Goal: Task Accomplishment & Management: Use online tool/utility

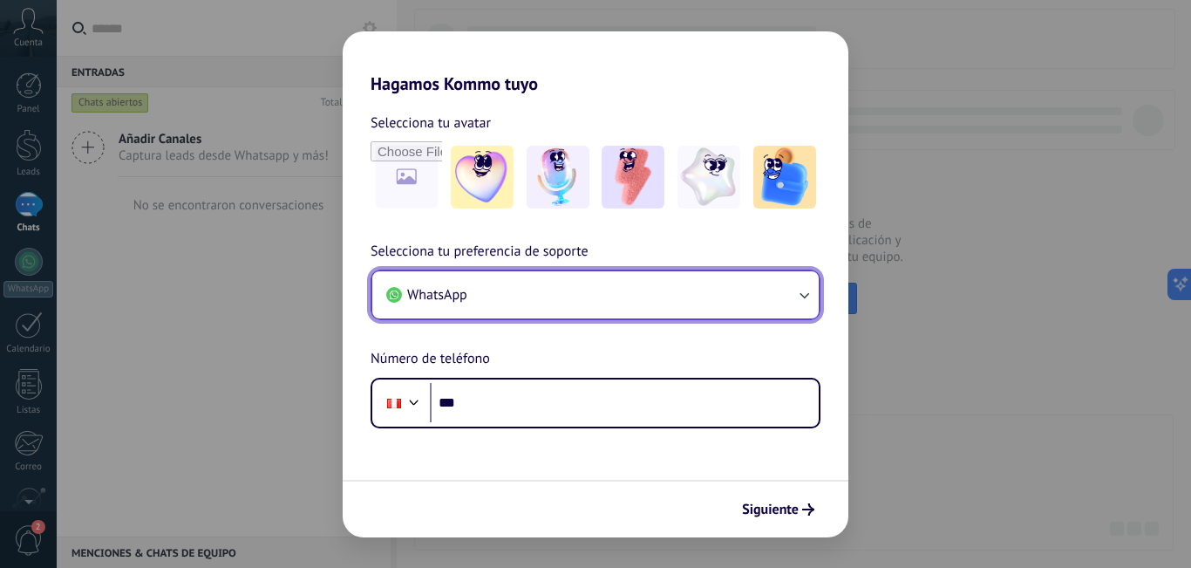
click at [808, 300] on icon "button" at bounding box center [803, 294] width 17 height 17
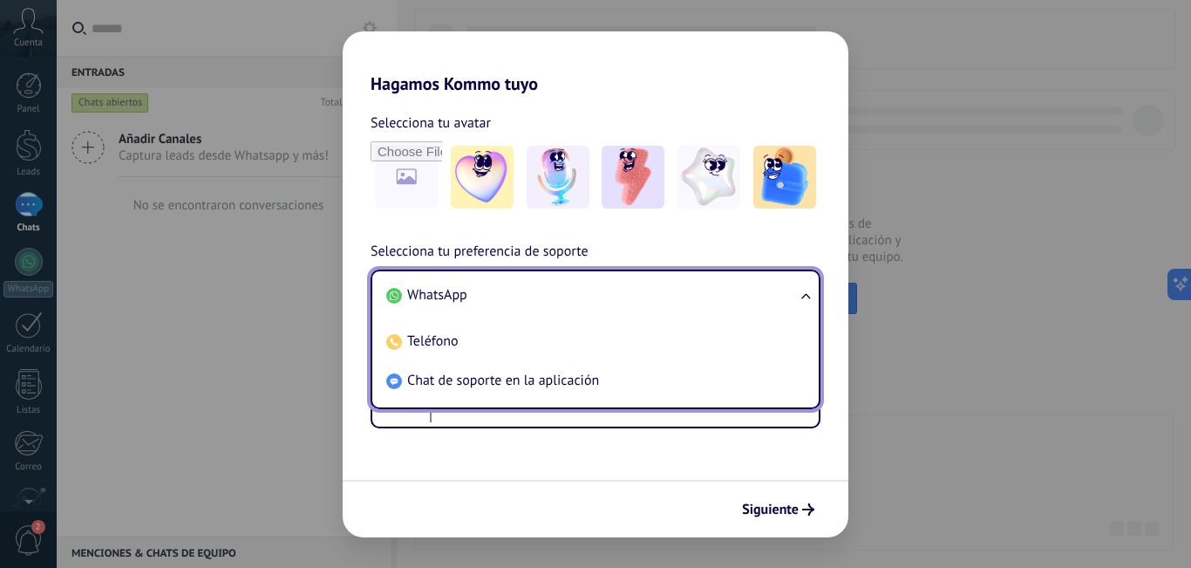
click at [808, 300] on ul "WhatsApp Teléfono Chat de soporte en la aplicación" at bounding box center [596, 339] width 450 height 140
click at [806, 290] on ul "WhatsApp Teléfono Chat de soporte en la aplicación" at bounding box center [596, 339] width 450 height 140
click at [811, 242] on div "Selecciona tu preferencia de soporte WhatsApp WhatsApp Teléfono Chat de soporte…" at bounding box center [596, 334] width 506 height 187
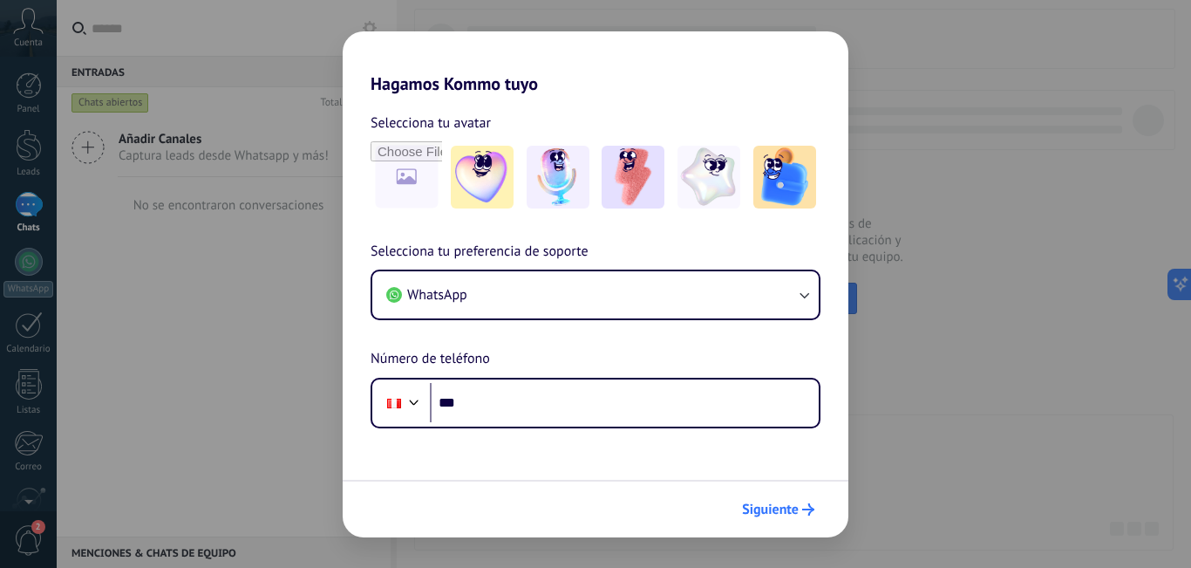
click at [779, 508] on span "Siguiente" at bounding box center [770, 509] width 57 height 12
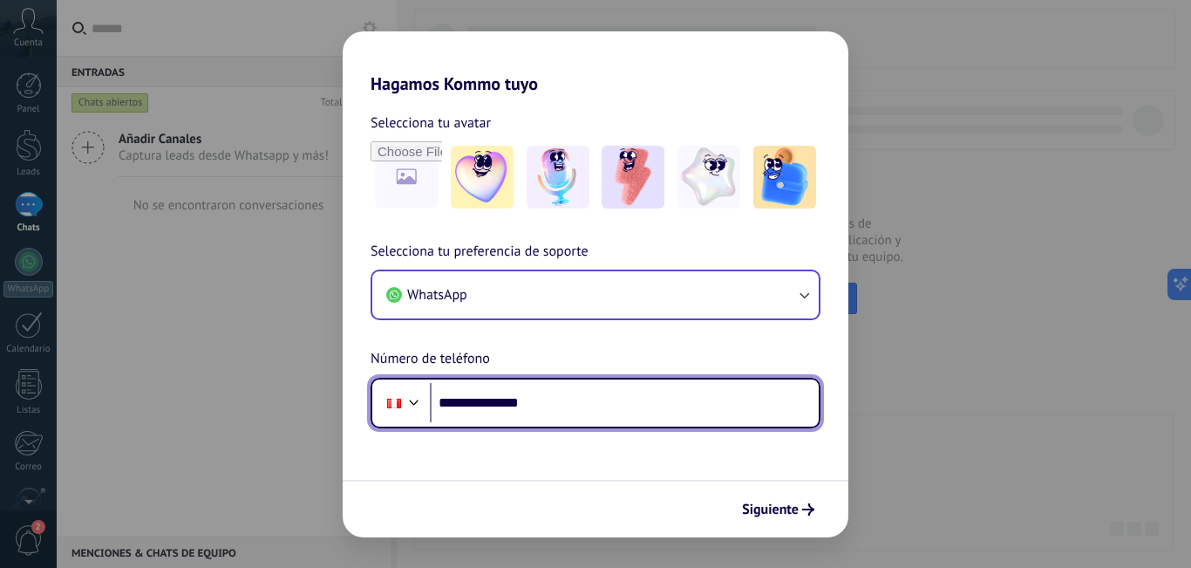
type input "**********"
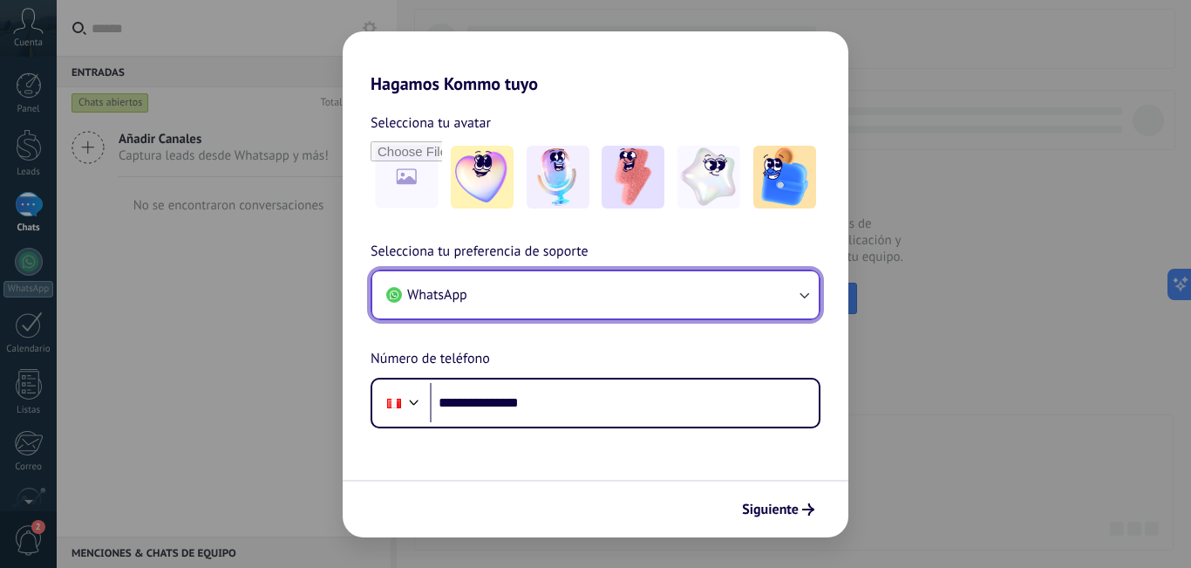
click at [804, 298] on icon "button" at bounding box center [803, 294] width 17 height 17
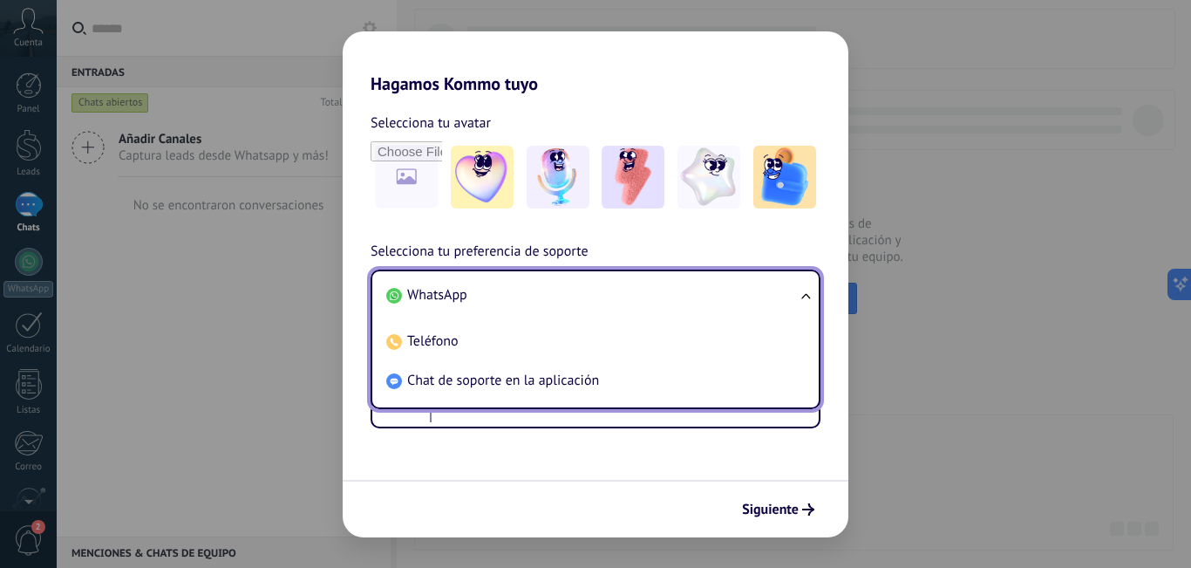
click at [804, 298] on ul "WhatsApp Teléfono Chat de soporte en la aplicación" at bounding box center [596, 339] width 450 height 140
click at [819, 249] on div "**********" at bounding box center [596, 334] width 506 height 187
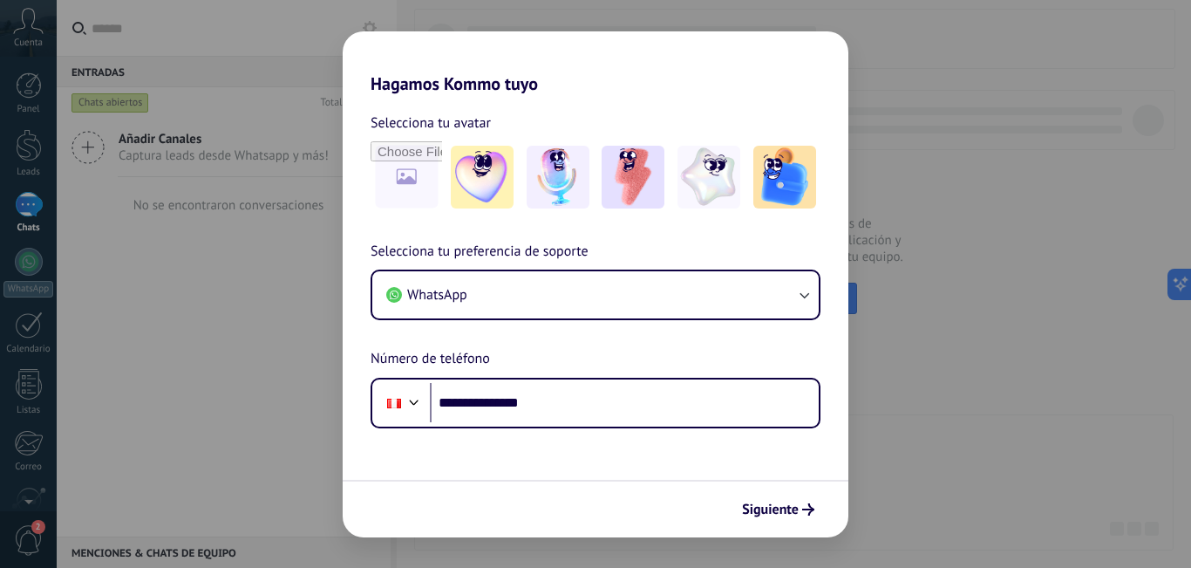
click at [824, 464] on form "**********" at bounding box center [596, 315] width 506 height 443
click at [780, 513] on span "Siguiente" at bounding box center [770, 509] width 57 height 12
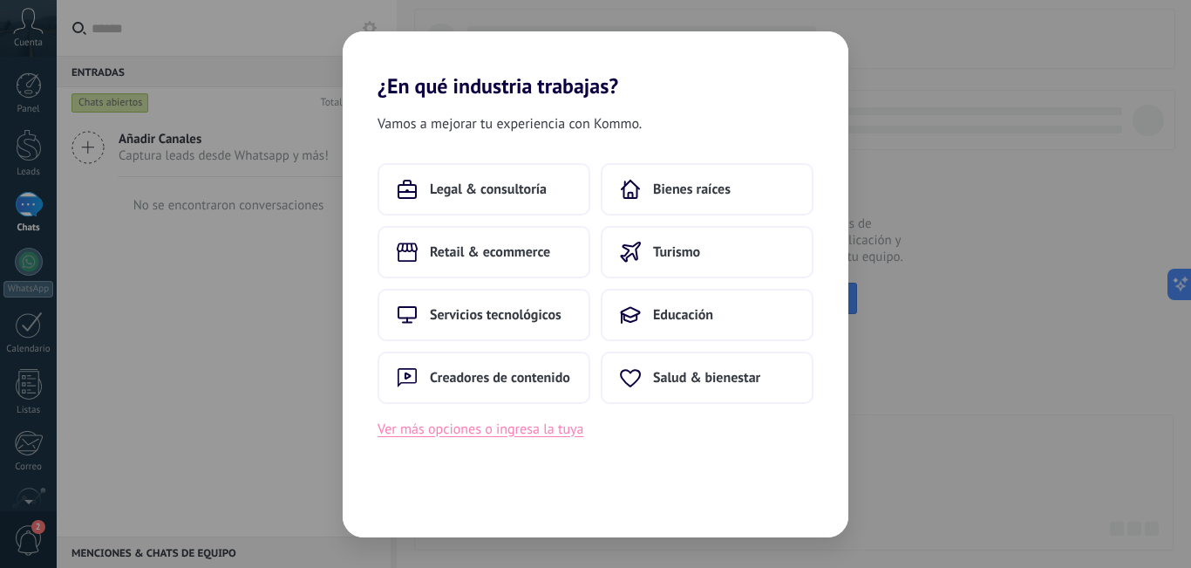
click at [523, 431] on button "Ver más opciones o ingresa la tuya" at bounding box center [481, 429] width 206 height 23
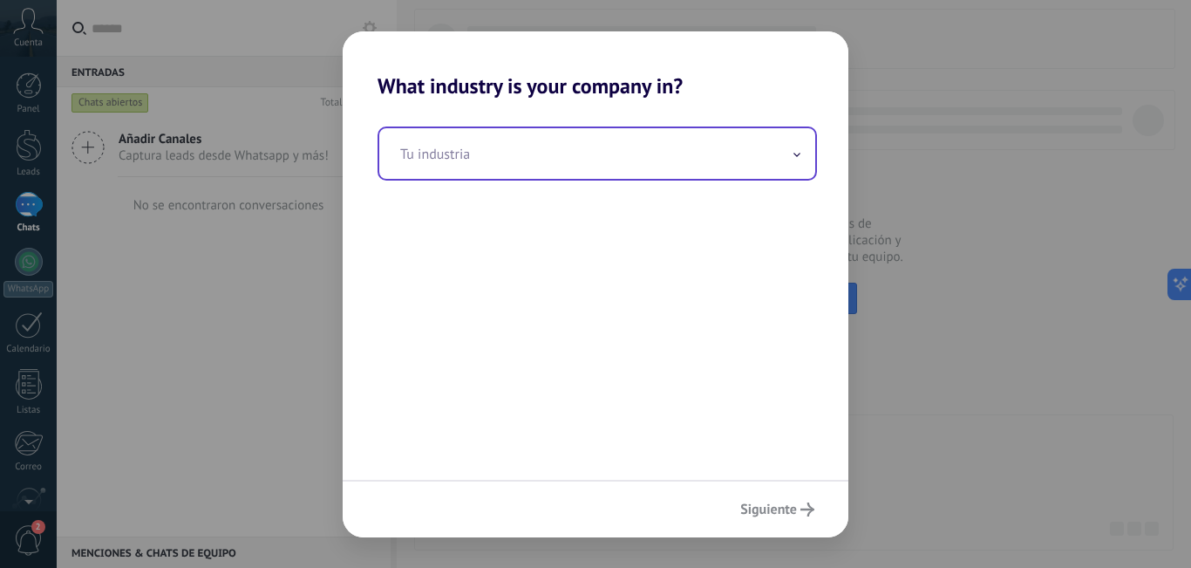
click at [516, 164] on input "text" at bounding box center [597, 153] width 436 height 51
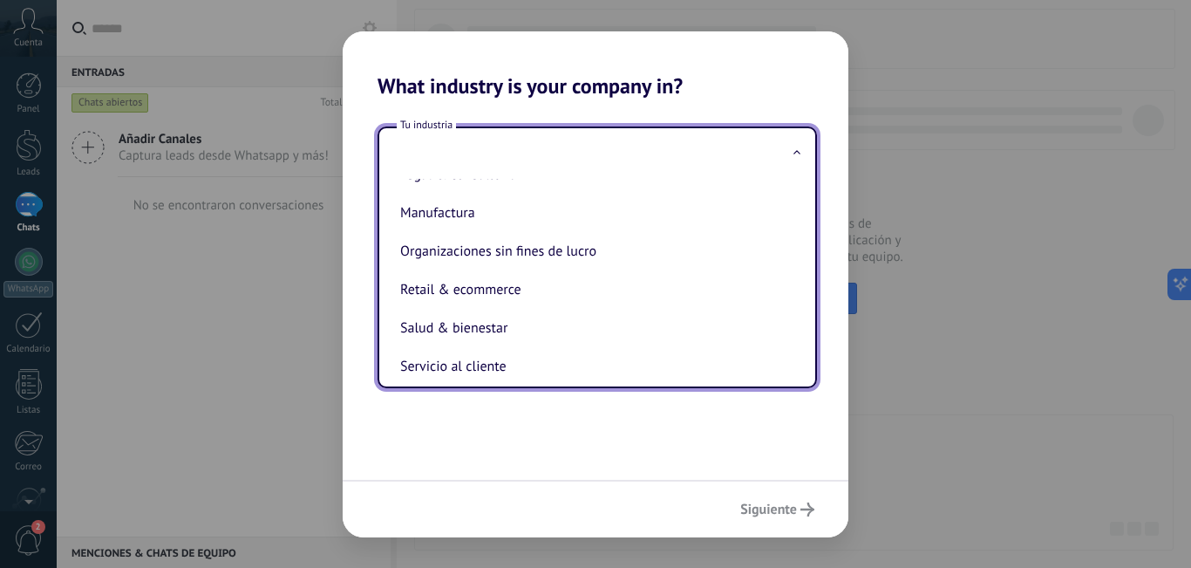
scroll to position [269, 0]
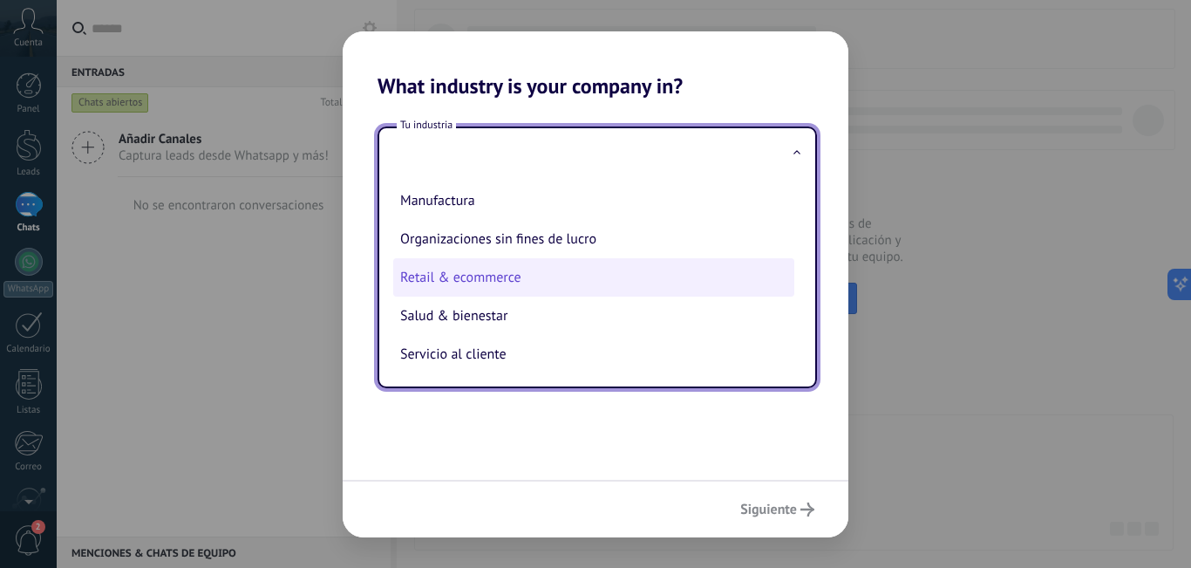
click at [512, 281] on li "Retail & ecommerce" at bounding box center [593, 277] width 401 height 38
type input "**********"
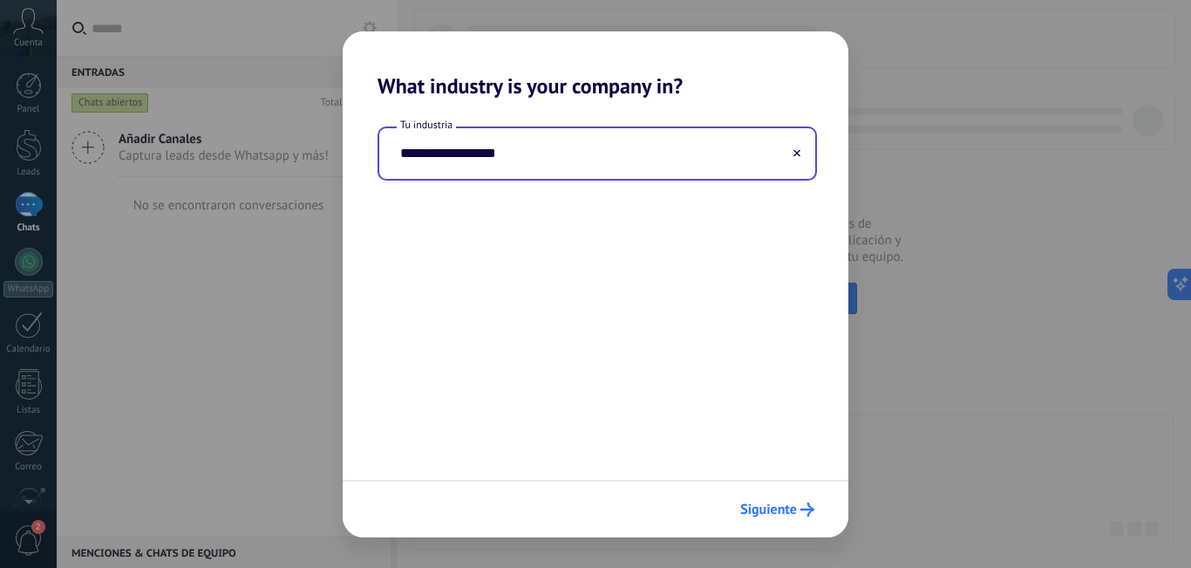
click at [777, 507] on span "Siguiente" at bounding box center [768, 509] width 57 height 12
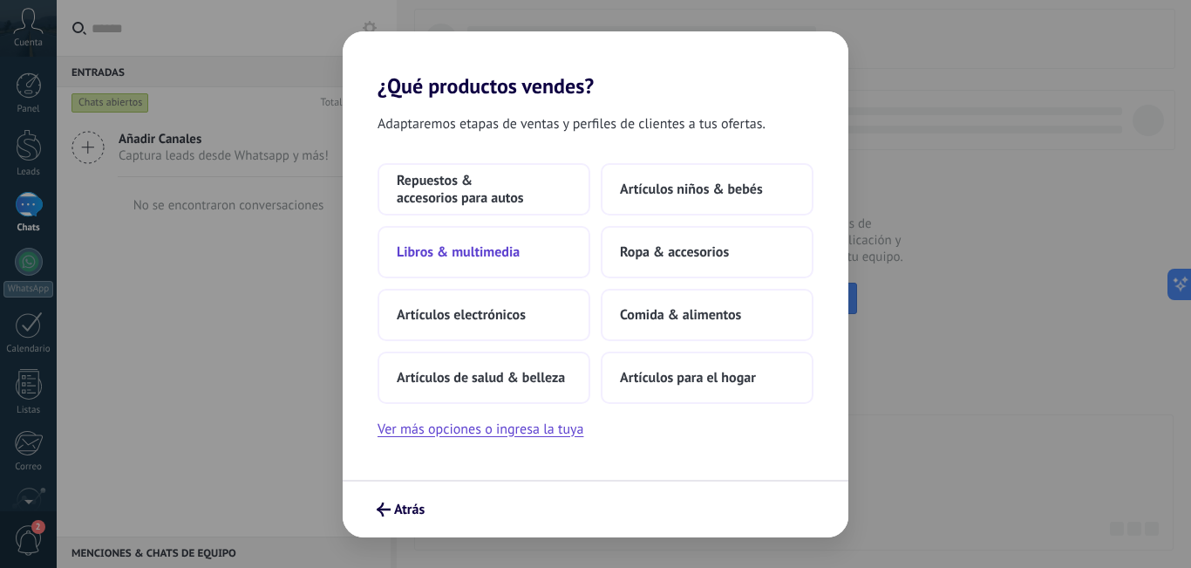
click at [494, 254] on span "Libros & multimedia" at bounding box center [458, 251] width 123 height 17
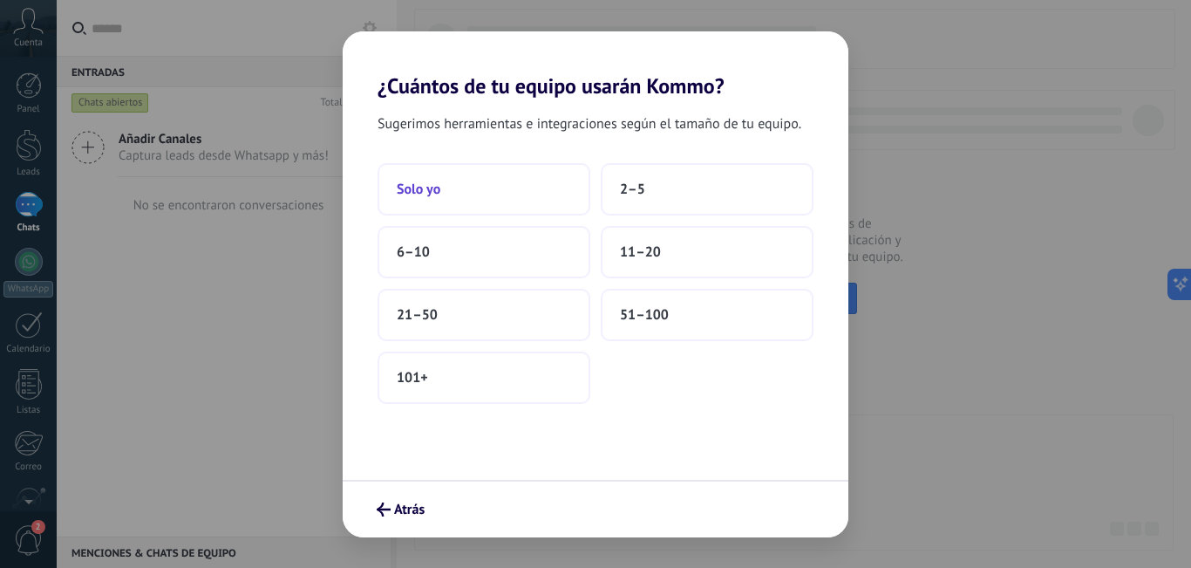
click at [453, 192] on button "Solo yo" at bounding box center [484, 189] width 213 height 52
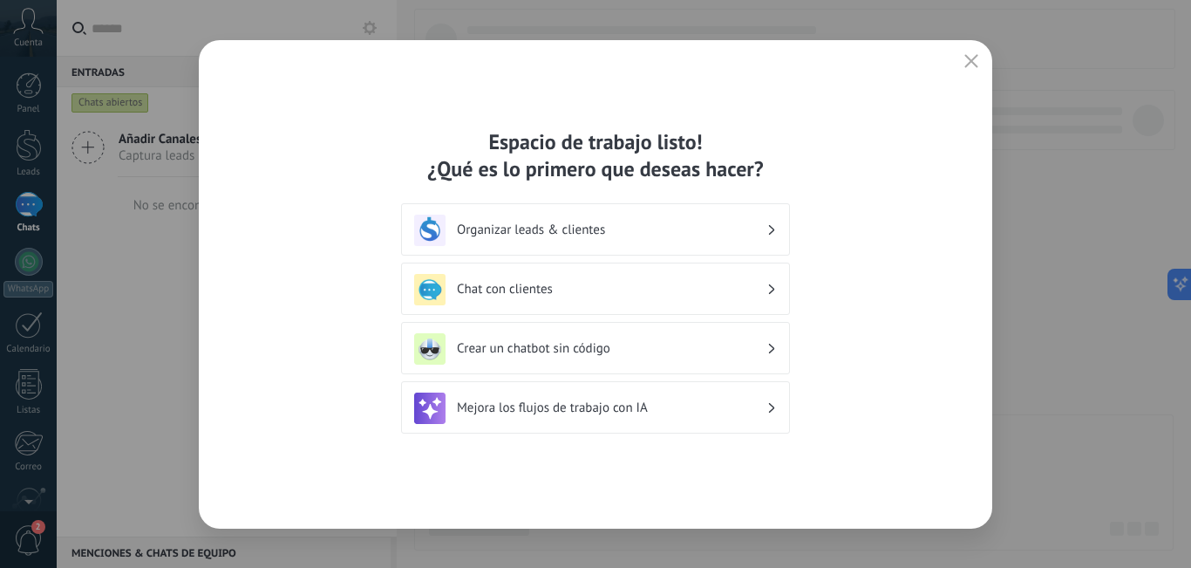
click at [572, 348] on h3 "Crear un chatbot sin código" at bounding box center [612, 348] width 310 height 17
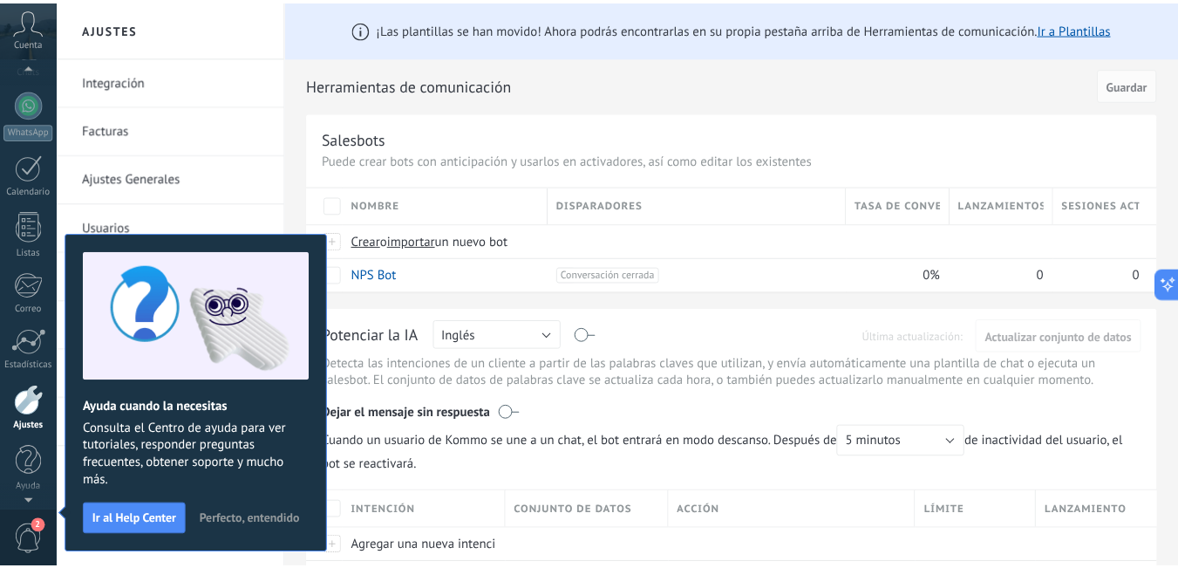
scroll to position [10, 0]
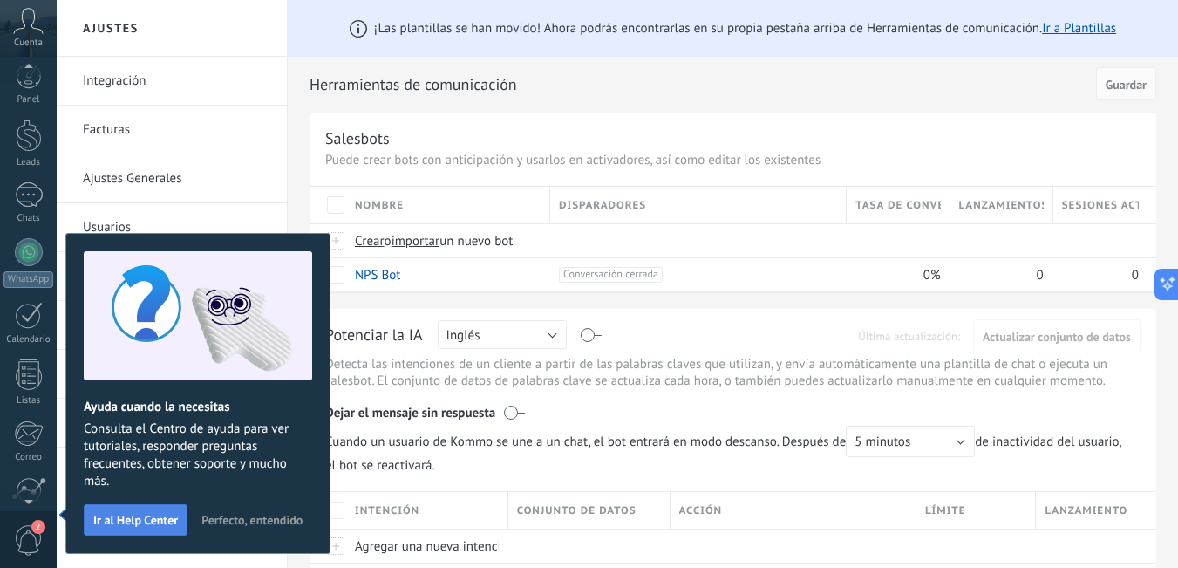
click at [133, 515] on span "Ir al Help Center" at bounding box center [135, 520] width 85 height 12
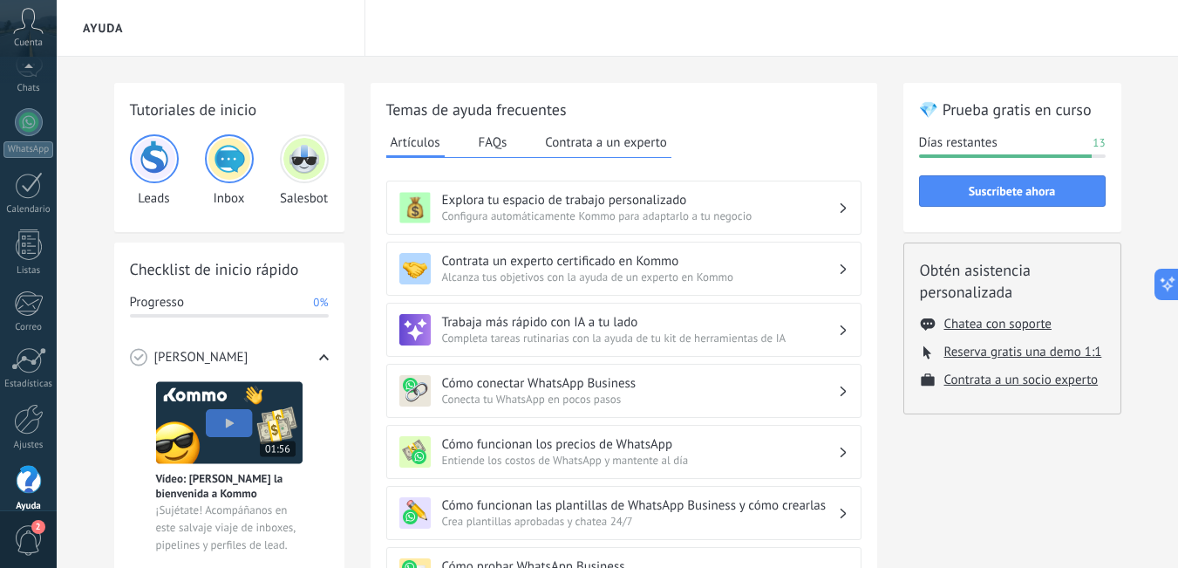
scroll to position [158, 0]
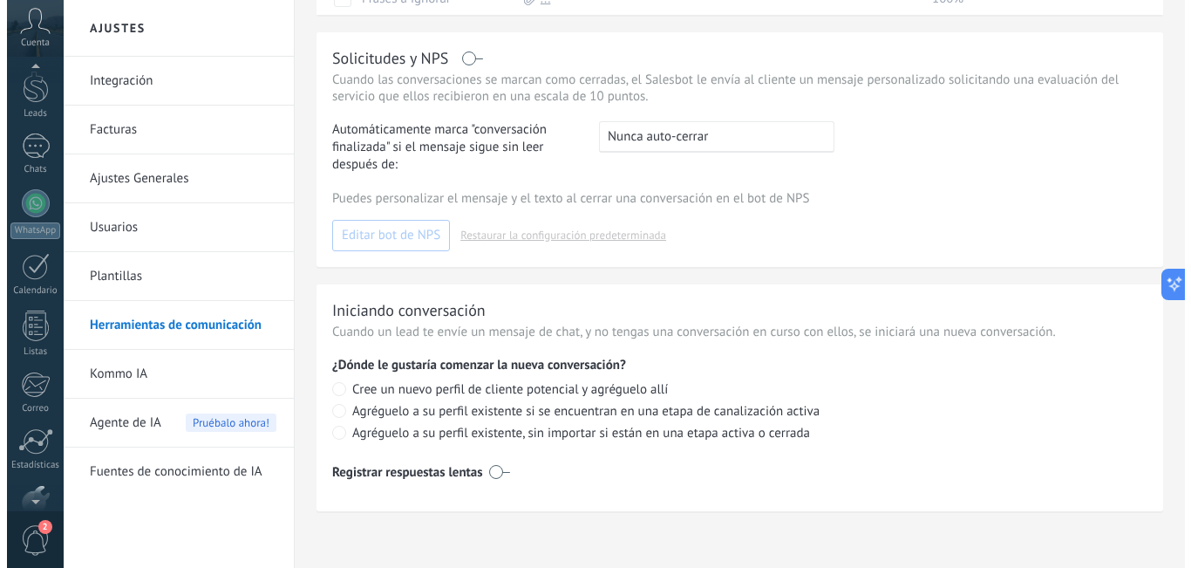
scroll to position [19, 0]
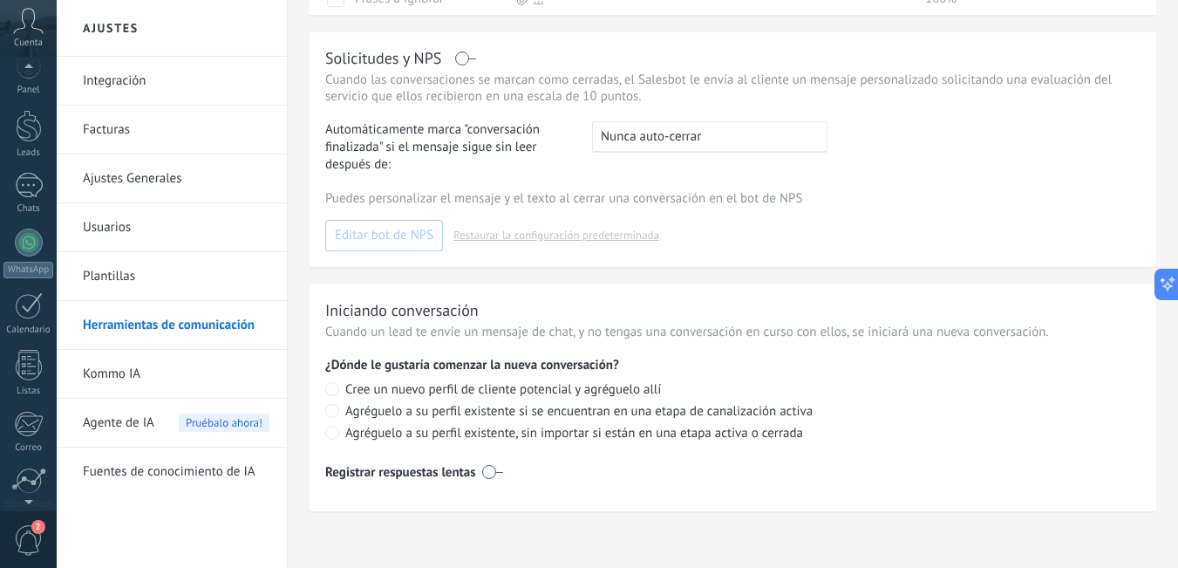
click at [33, 27] on icon at bounding box center [28, 21] width 31 height 26
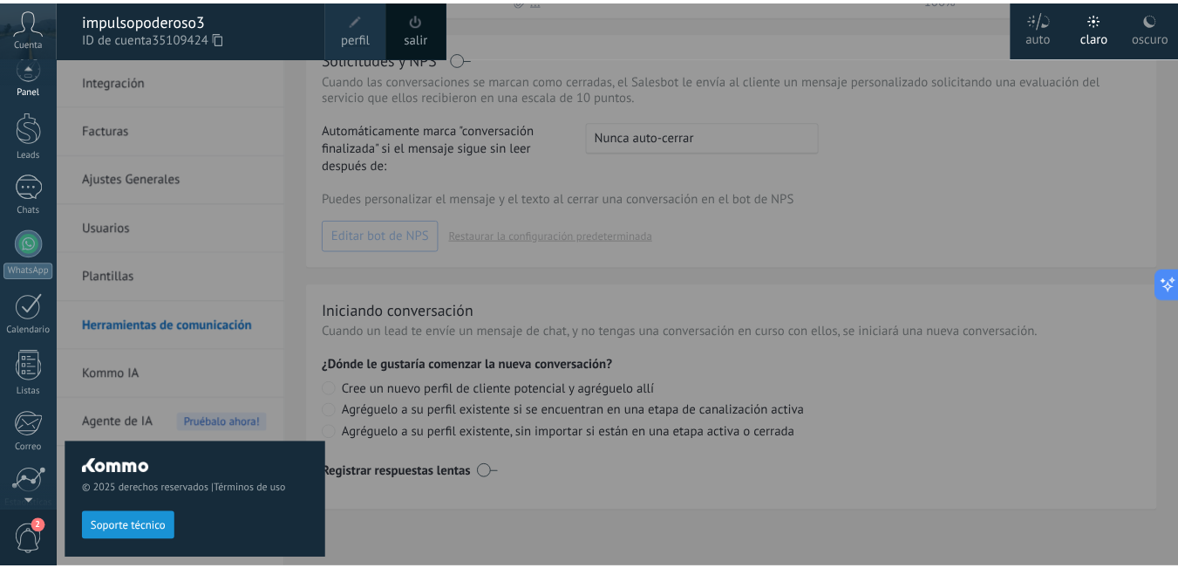
scroll to position [0, 0]
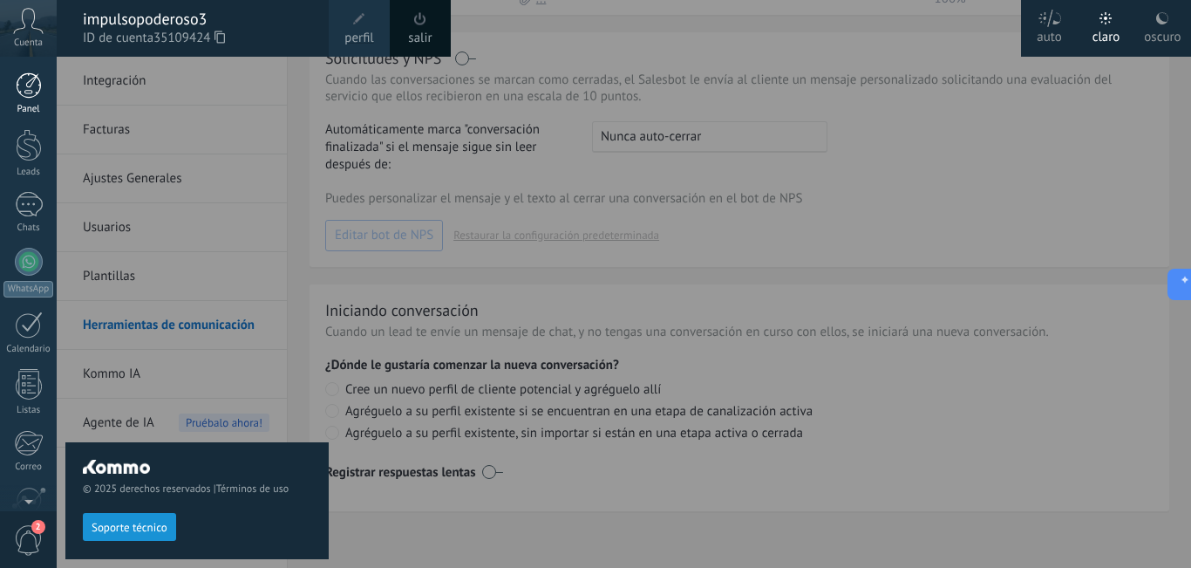
click at [25, 83] on div at bounding box center [29, 85] width 26 height 26
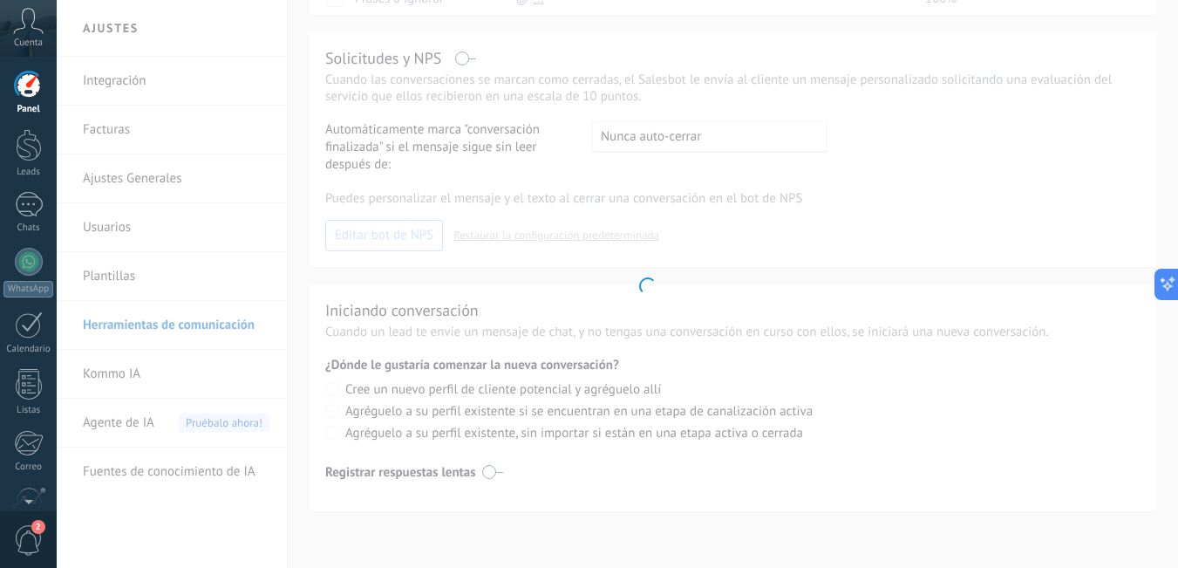
scroll to position [386, 0]
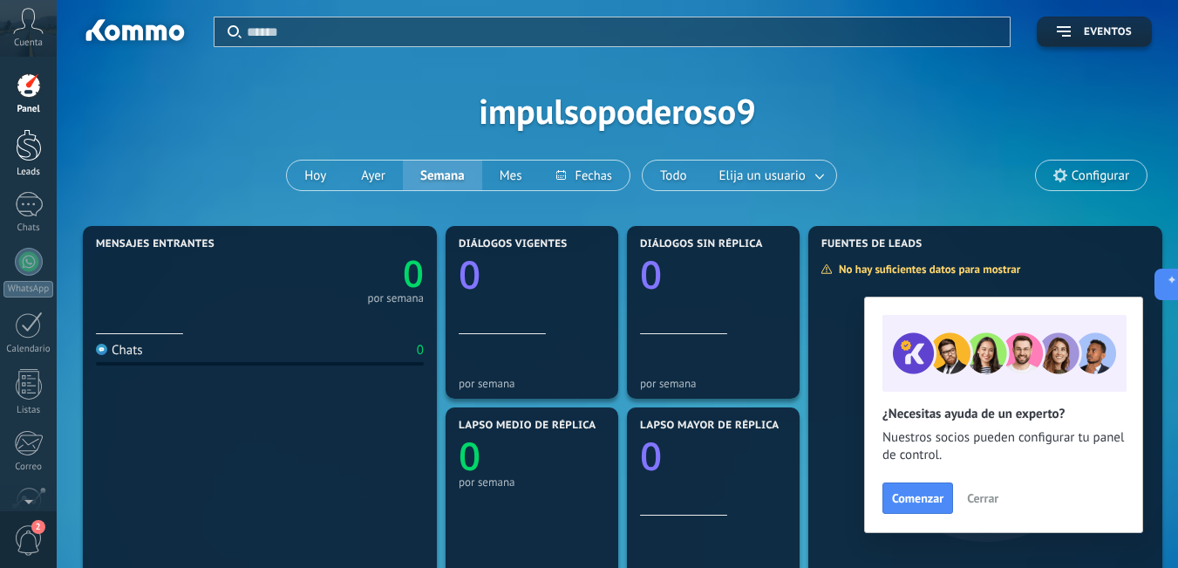
click at [27, 138] on div at bounding box center [29, 145] width 26 height 32
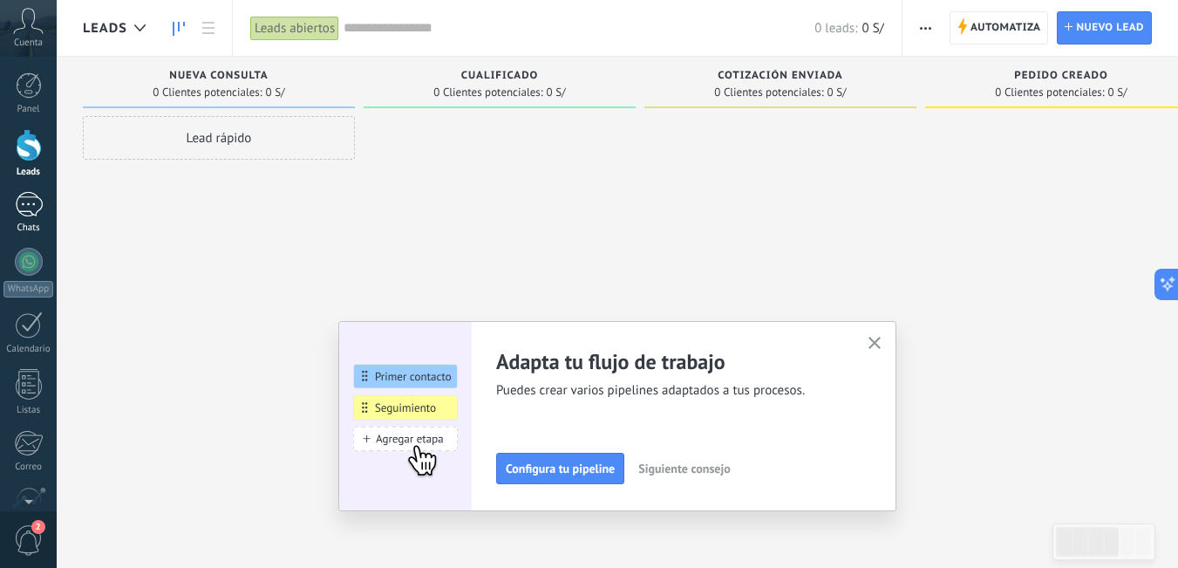
click at [21, 205] on div at bounding box center [29, 204] width 28 height 25
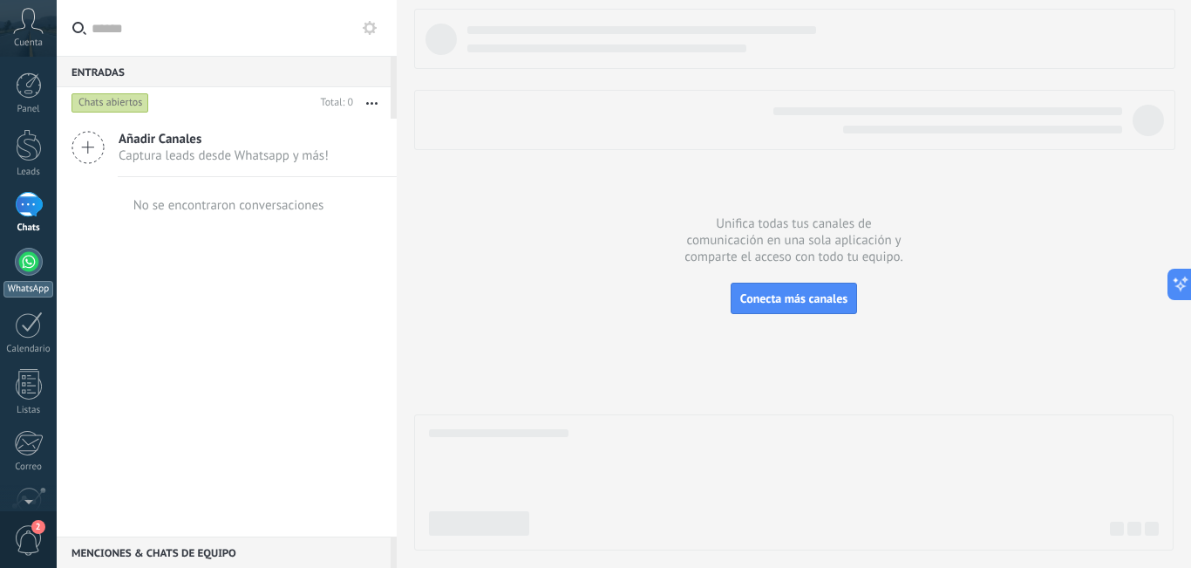
click at [31, 258] on div at bounding box center [29, 262] width 28 height 28
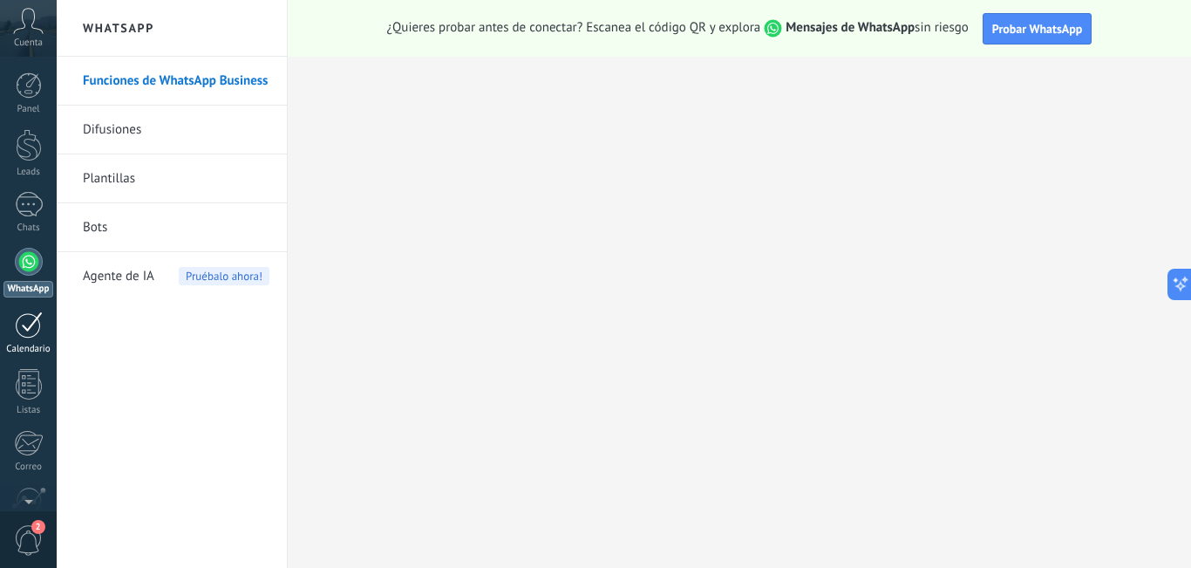
click at [30, 314] on div at bounding box center [29, 324] width 28 height 27
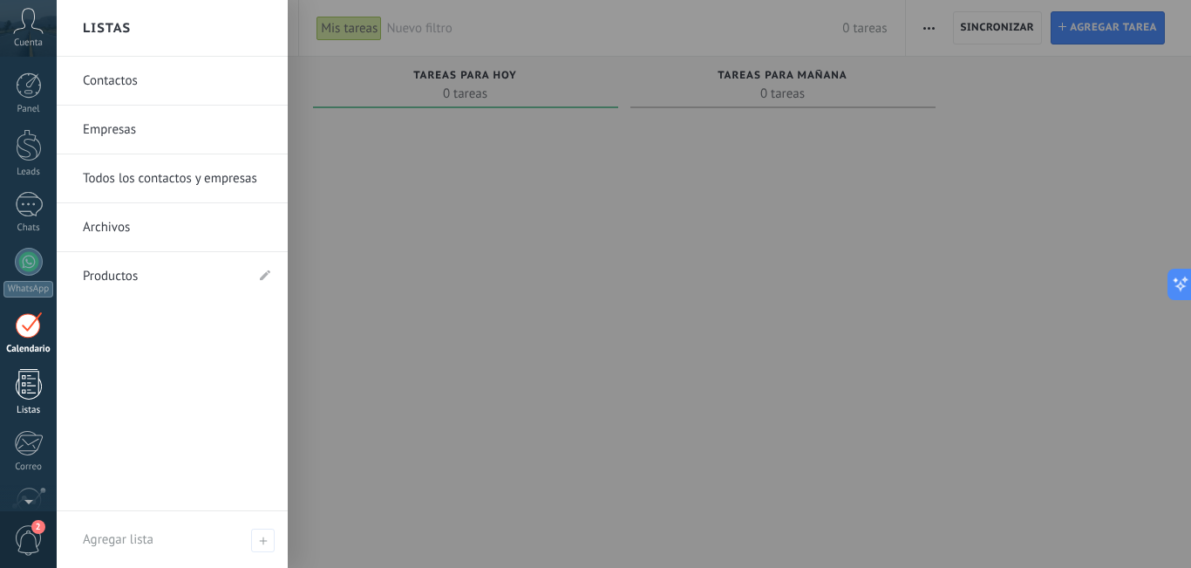
click at [29, 393] on div at bounding box center [29, 384] width 26 height 31
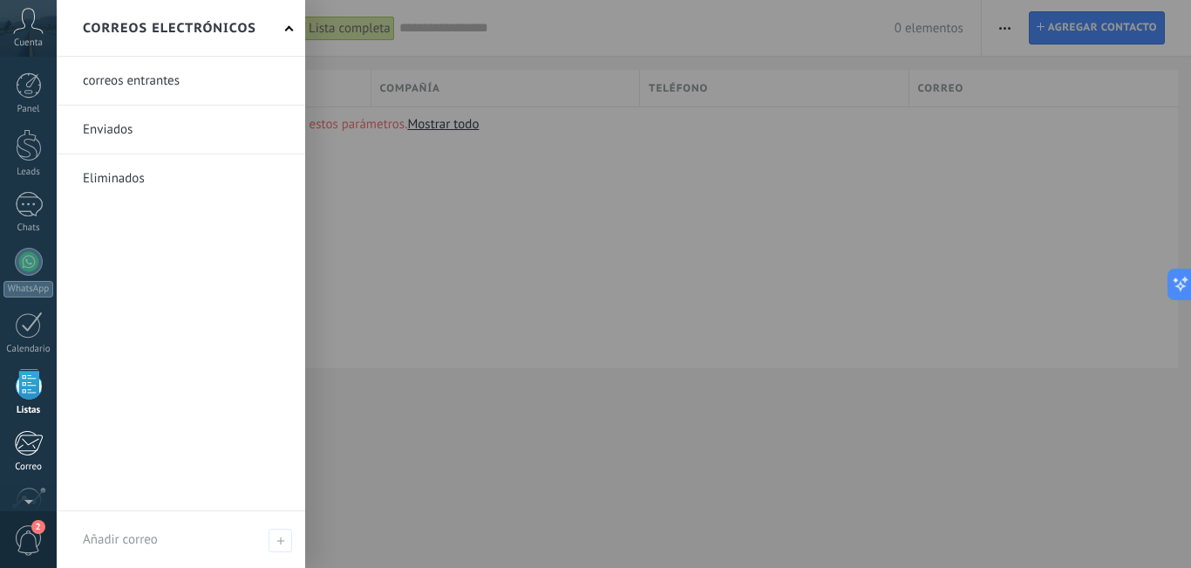
click at [29, 438] on div at bounding box center [28, 443] width 29 height 26
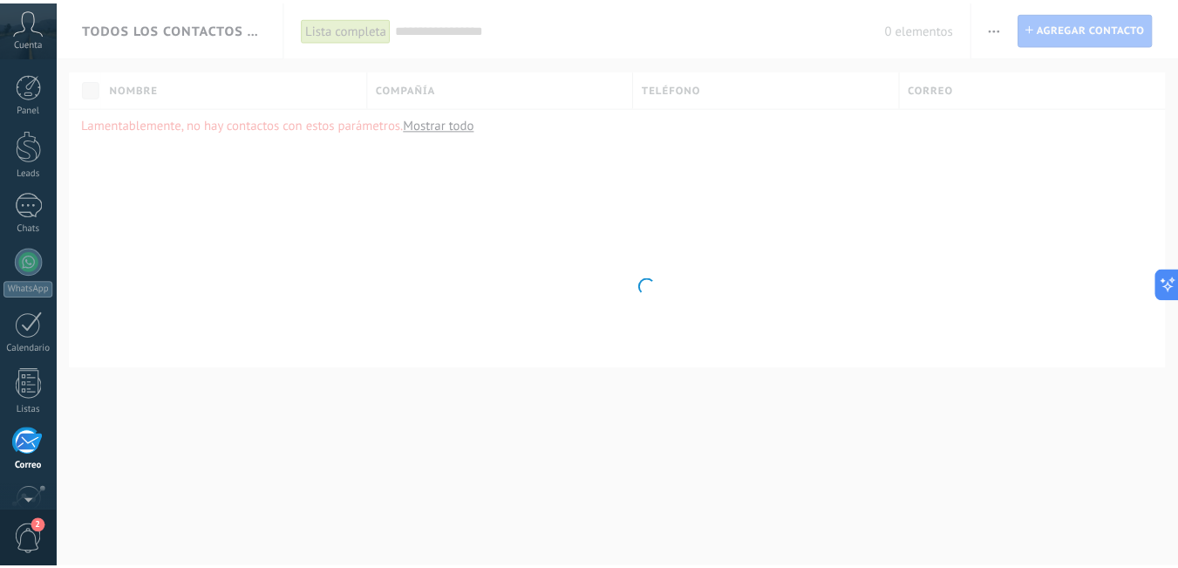
scroll to position [158, 0]
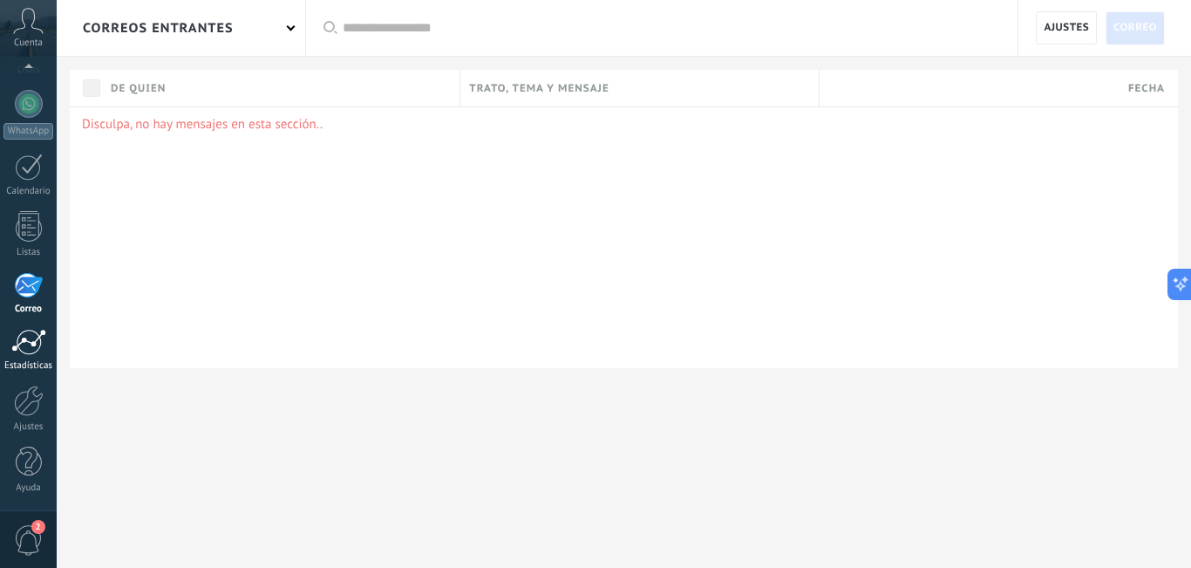
click at [25, 344] on div at bounding box center [28, 342] width 35 height 26
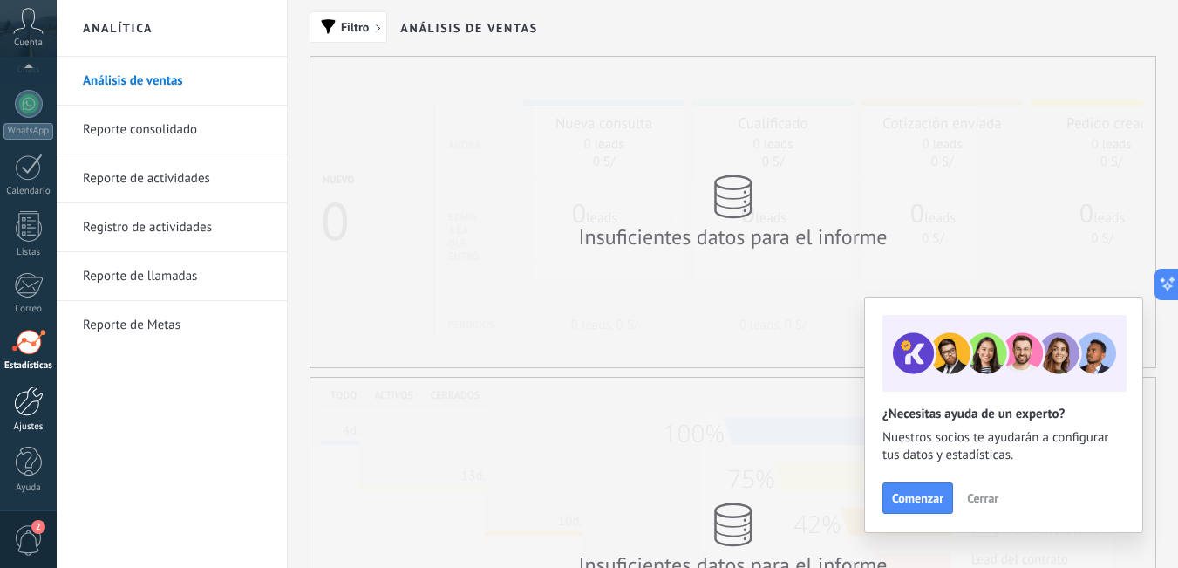
click at [24, 402] on div at bounding box center [29, 400] width 30 height 31
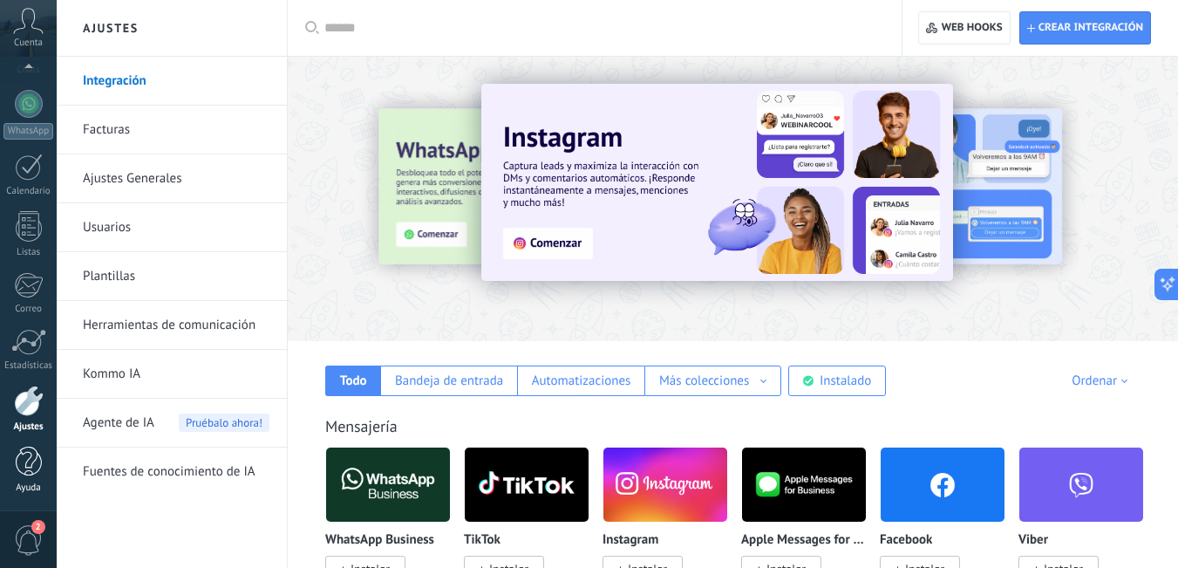
click at [25, 455] on div at bounding box center [29, 461] width 26 height 31
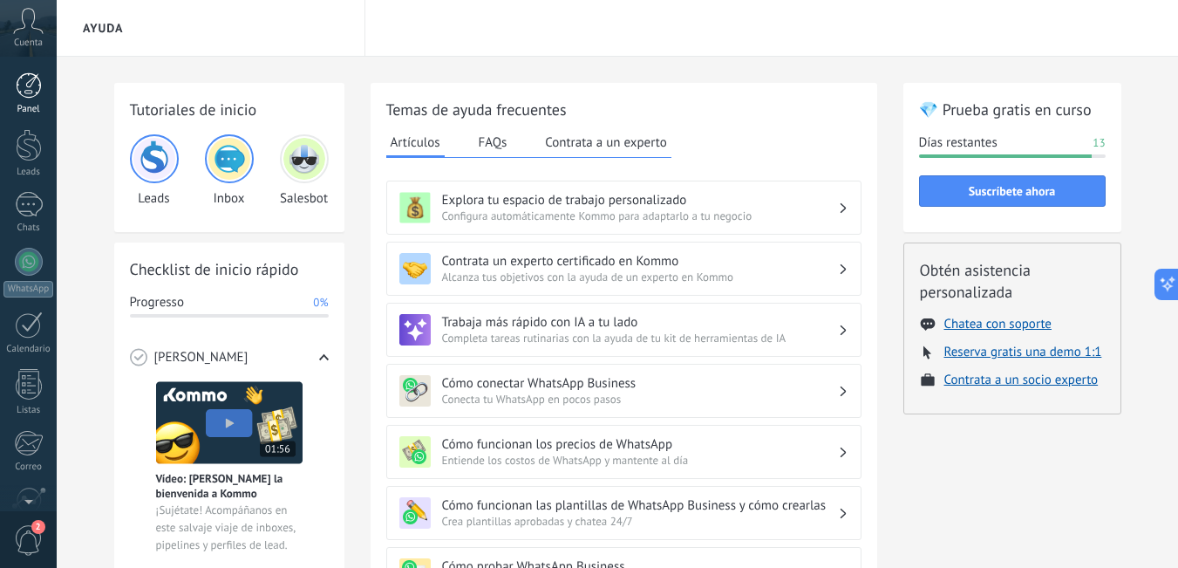
click at [24, 88] on div at bounding box center [29, 85] width 26 height 26
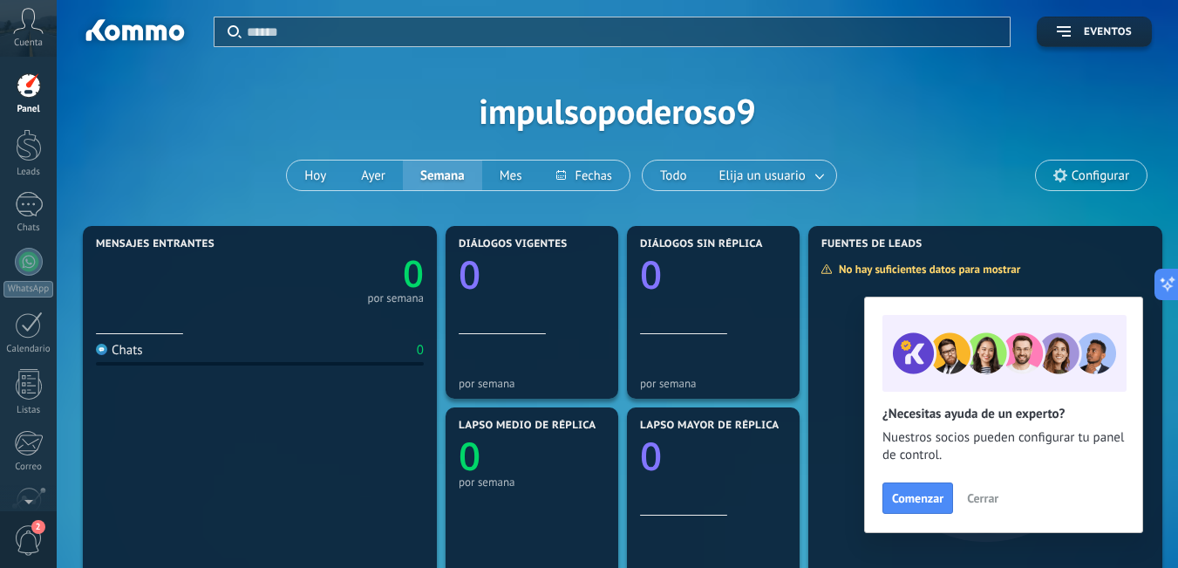
click at [215, 437] on div "Chats 0" at bounding box center [260, 451] width 328 height 235
click at [255, 433] on div "Chats 0" at bounding box center [260, 451] width 328 height 235
click at [30, 141] on div at bounding box center [29, 145] width 26 height 32
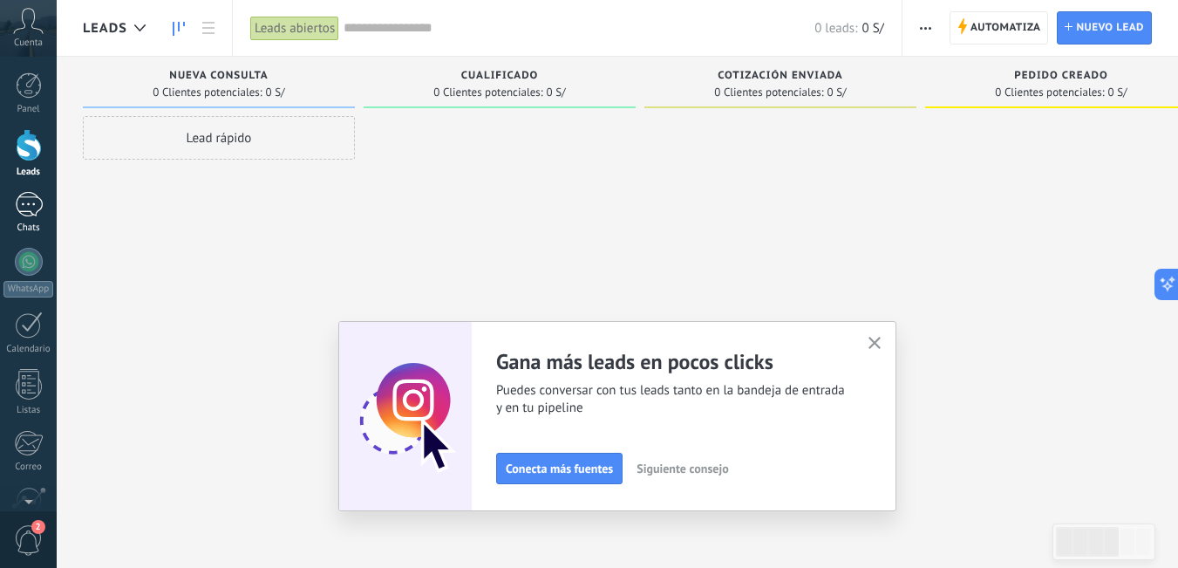
click at [21, 205] on div at bounding box center [29, 204] width 28 height 25
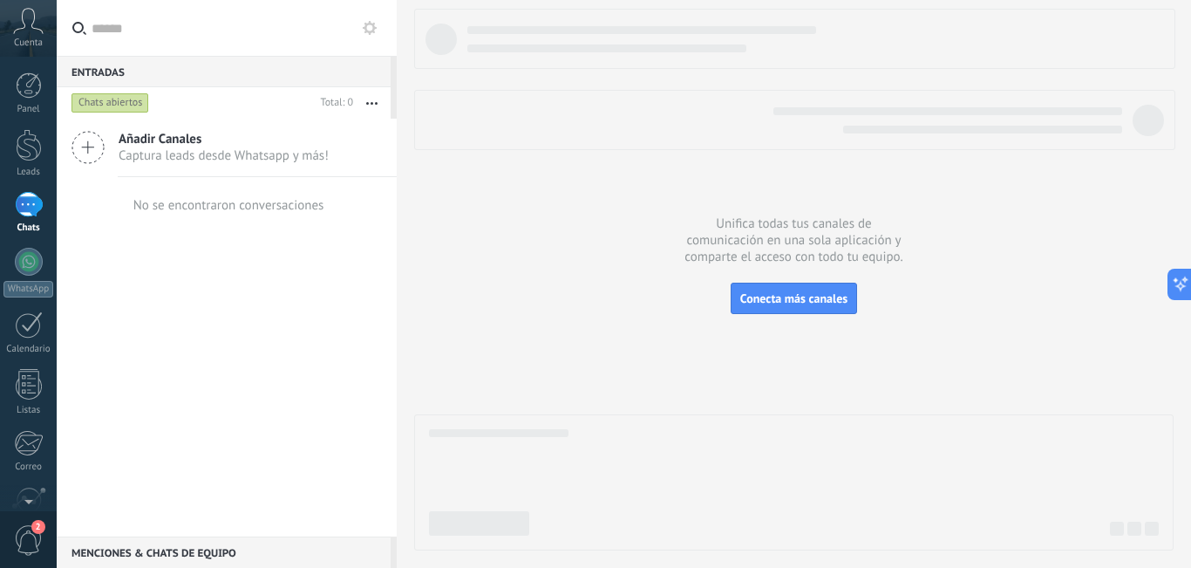
click at [28, 247] on div "Panel Leads Chats WhatsApp Clientes" at bounding box center [28, 370] width 57 height 596
click at [28, 262] on div at bounding box center [29, 262] width 28 height 28
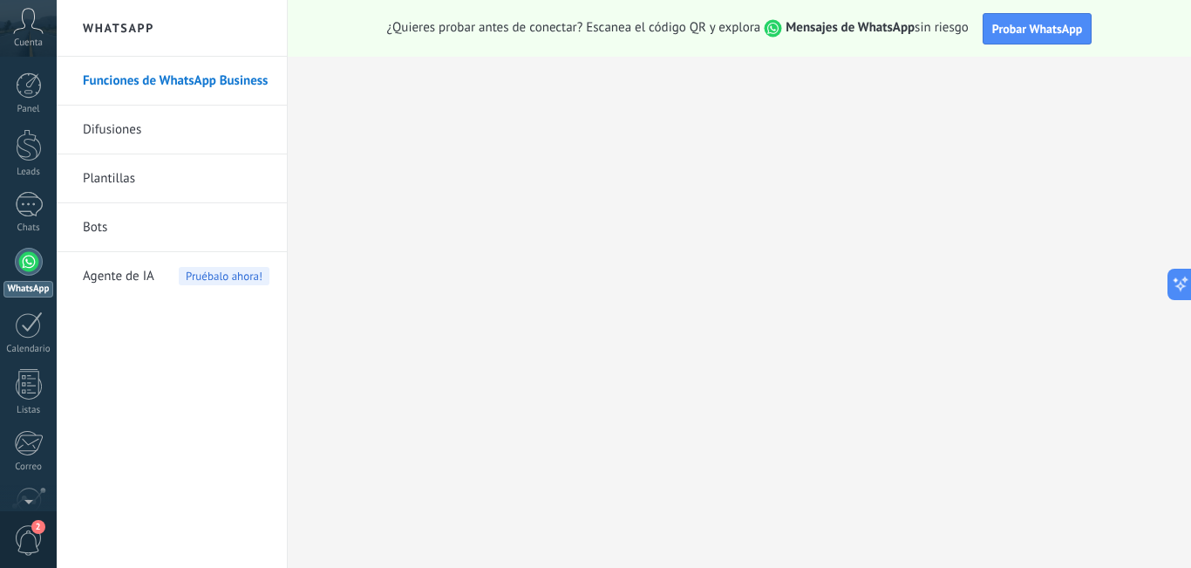
click at [102, 171] on link "Plantillas" at bounding box center [176, 178] width 187 height 49
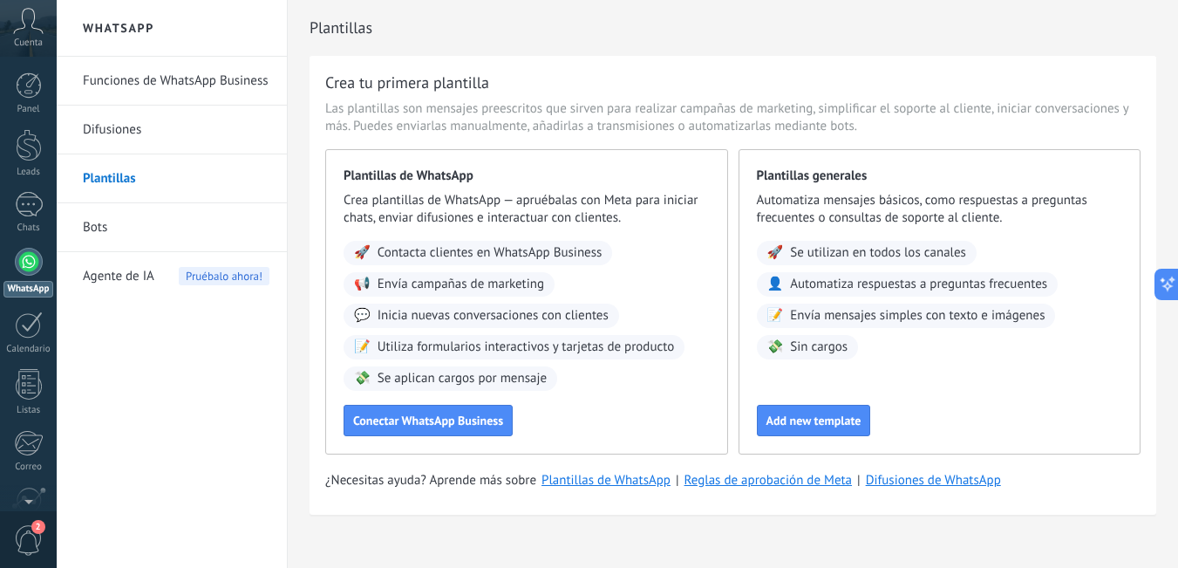
click at [112, 129] on link "Difusiones" at bounding box center [176, 130] width 187 height 49
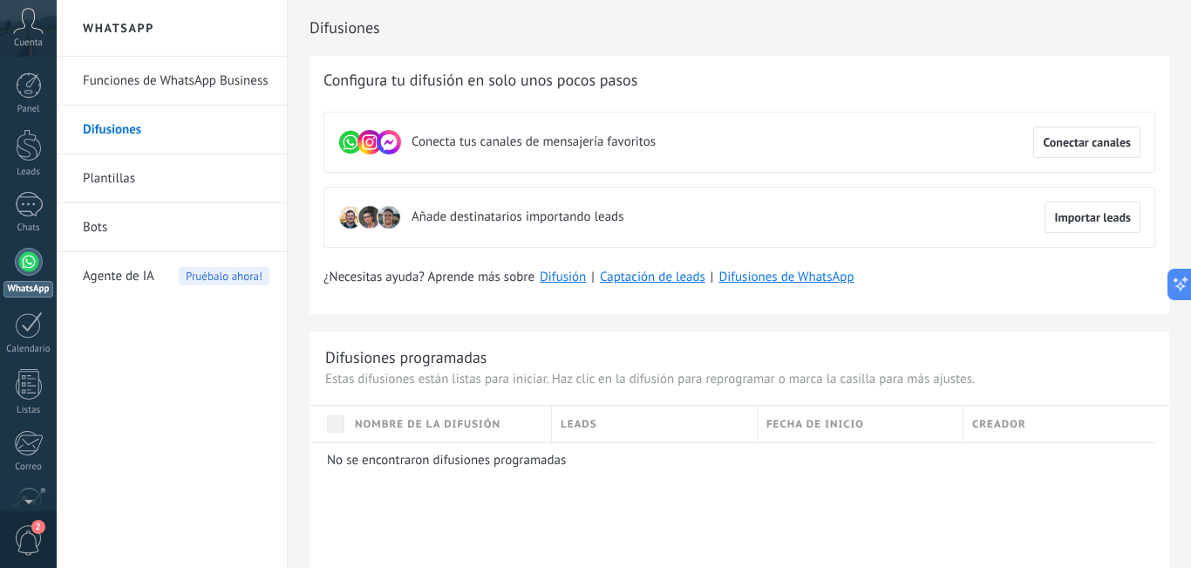
click at [121, 175] on link "Plantillas" at bounding box center [176, 178] width 187 height 49
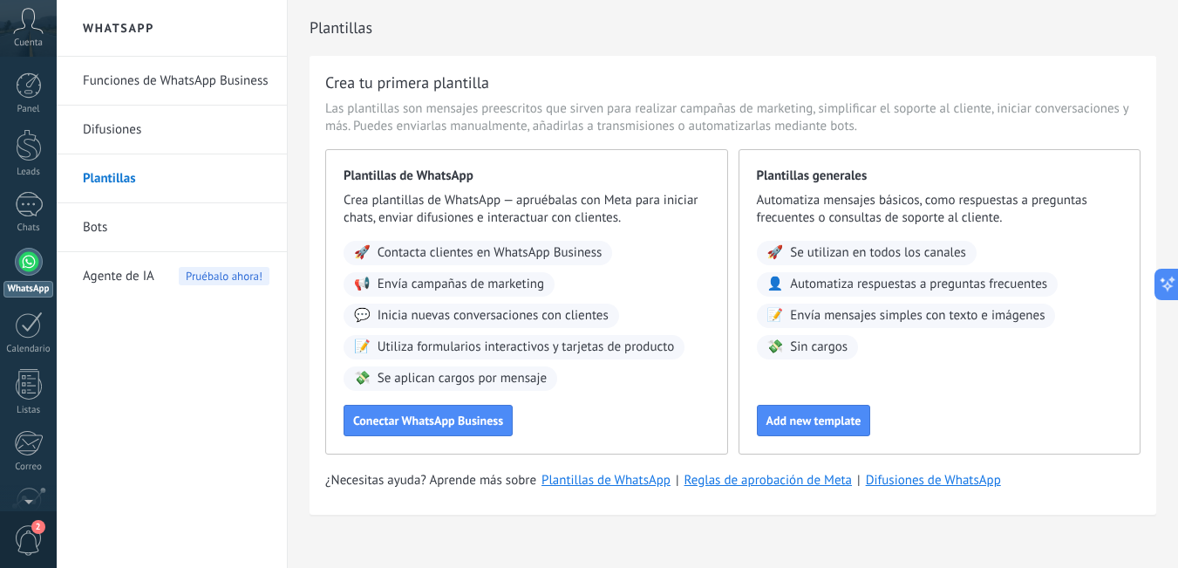
click at [110, 219] on link "Bots" at bounding box center [176, 227] width 187 height 49
